Goal: Task Accomplishment & Management: Use online tool/utility

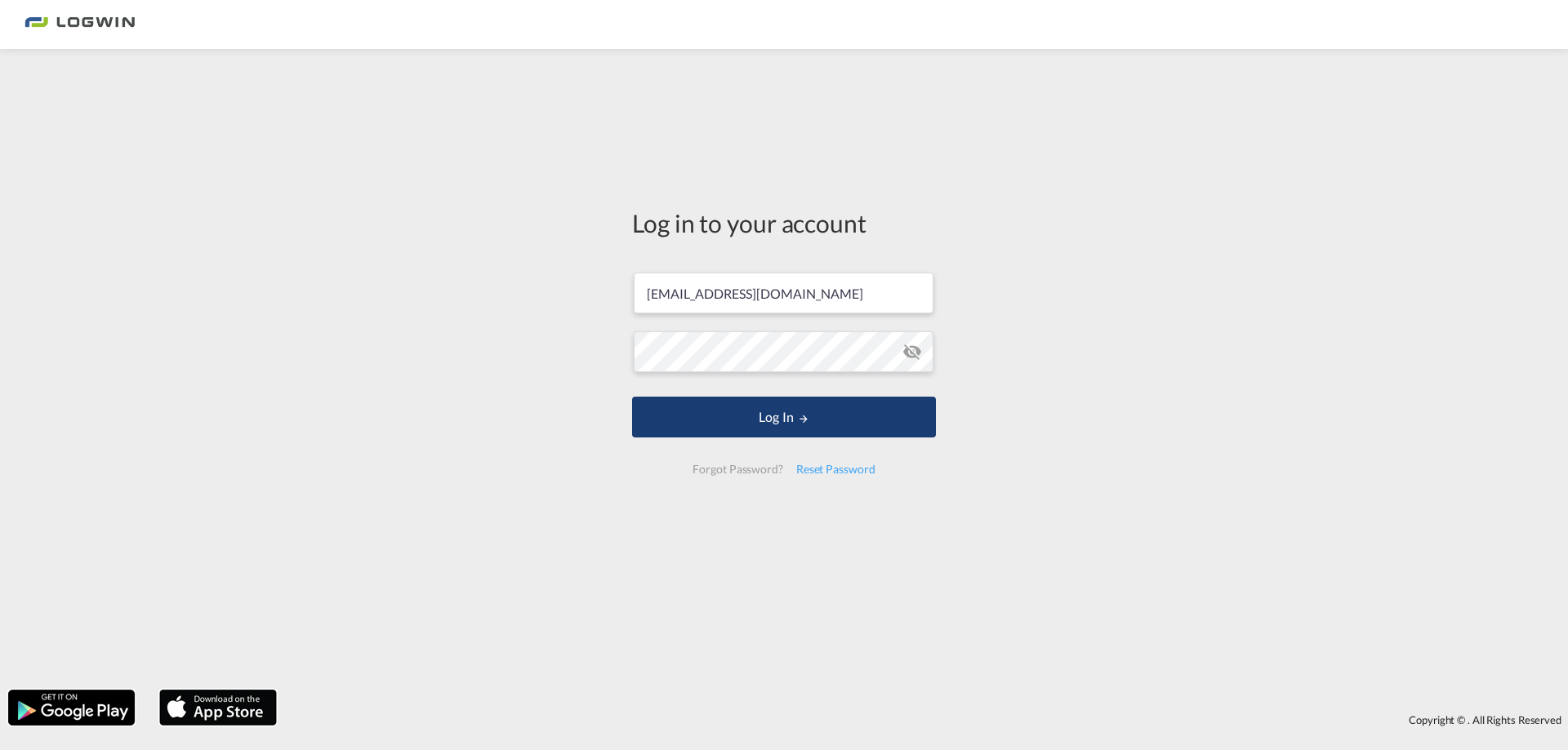
click at [736, 406] on button "Log In" at bounding box center [784, 417] width 303 height 41
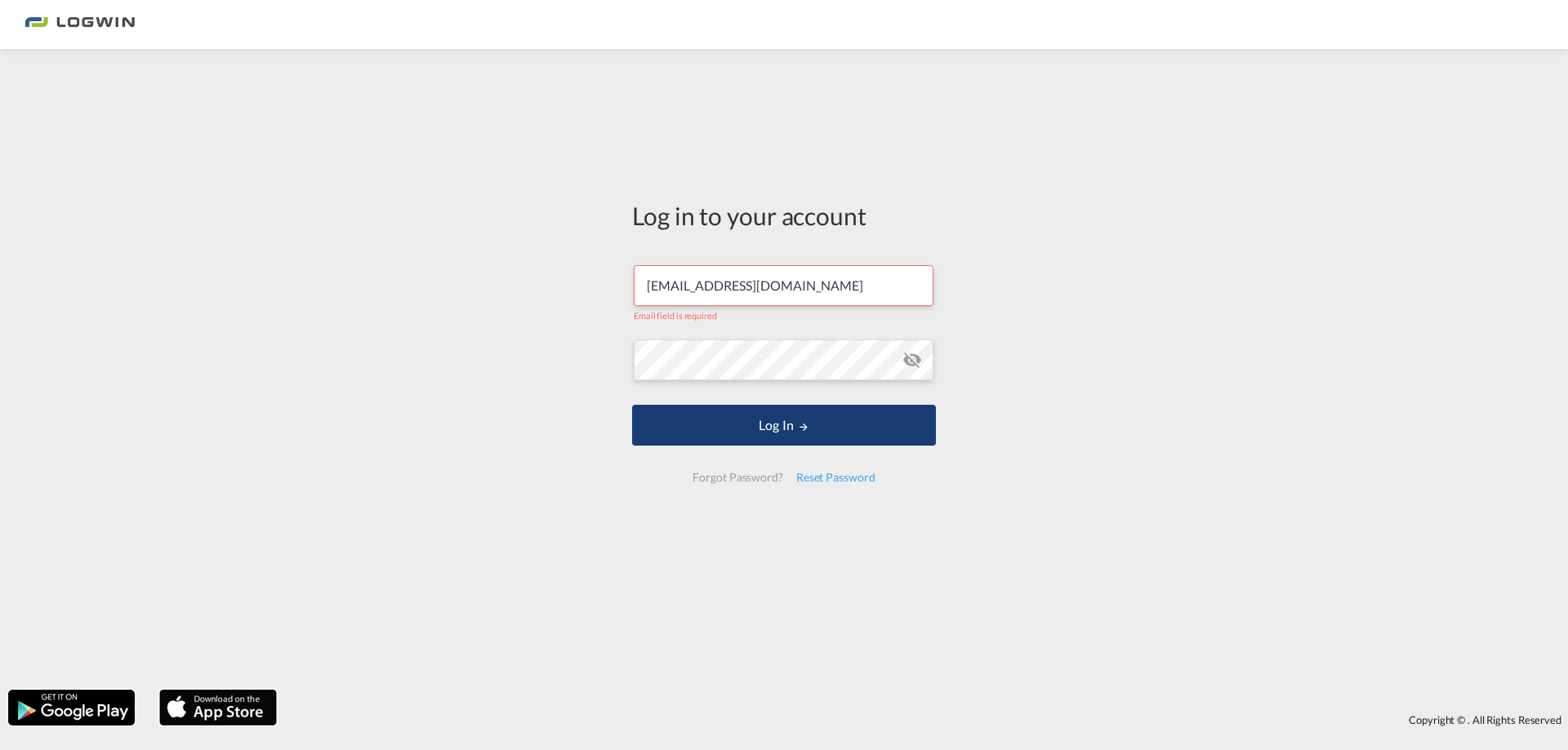
click at [750, 424] on button "Log In" at bounding box center [784, 425] width 303 height 41
click at [906, 266] on input "[EMAIL_ADDRESS][DOMAIN_NAME]" at bounding box center [783, 285] width 299 height 41
click at [713, 427] on button "Log In" at bounding box center [784, 425] width 303 height 41
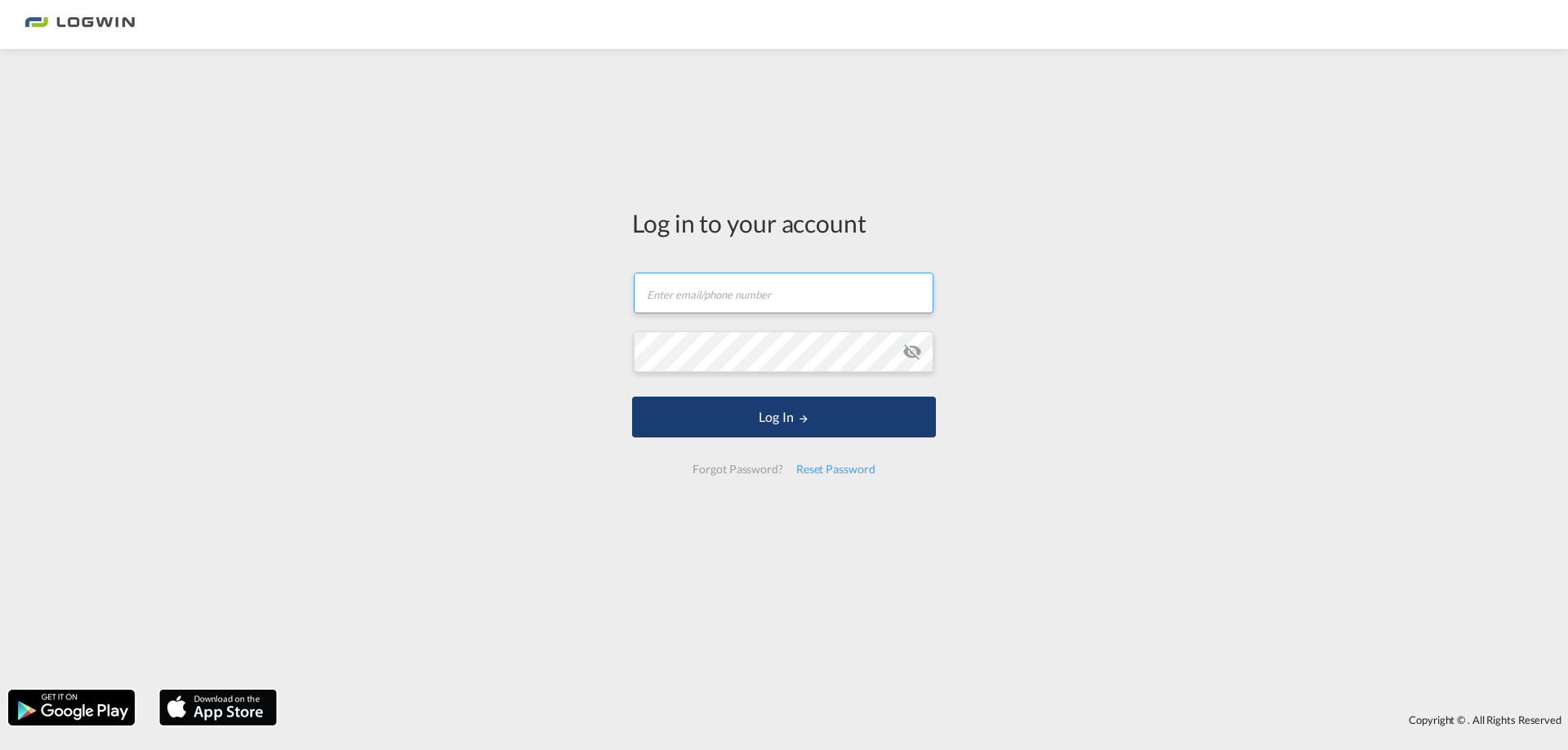
type input "[EMAIL_ADDRESS][DOMAIN_NAME]"
click at [728, 434] on button "Log In" at bounding box center [784, 417] width 303 height 41
